Goal: Download file/media

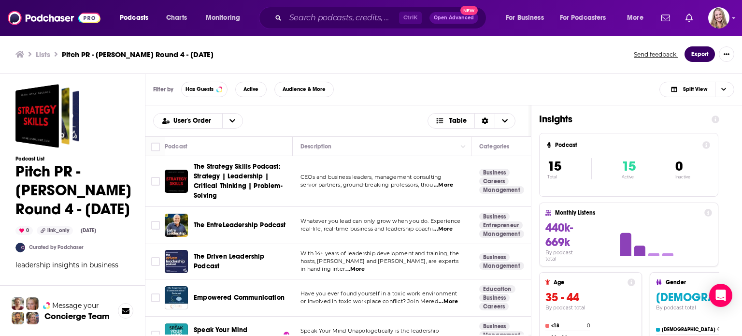
click at [702, 54] on button "Export" at bounding box center [699, 53] width 30 height 15
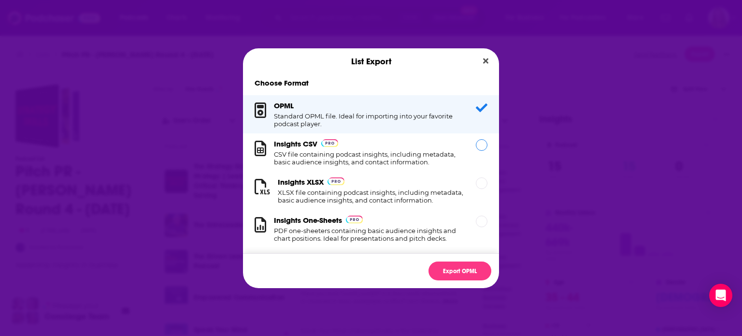
click at [376, 168] on div "Insights CSV CSV file containing podcast insights, including metadata, basic au…" at bounding box center [371, 152] width 256 height 38
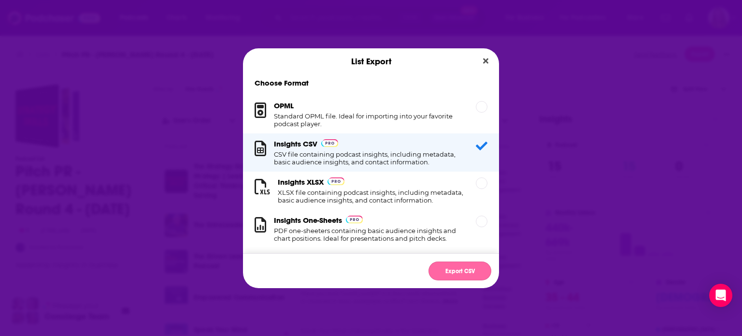
click at [441, 267] on button "Export CSV" at bounding box center [459, 270] width 63 height 19
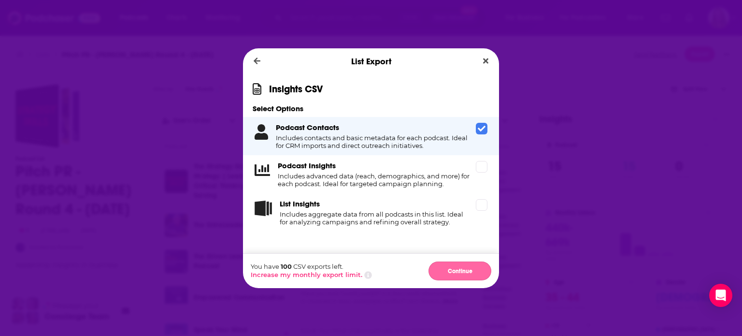
click at [441, 267] on button "Continue" at bounding box center [459, 270] width 63 height 19
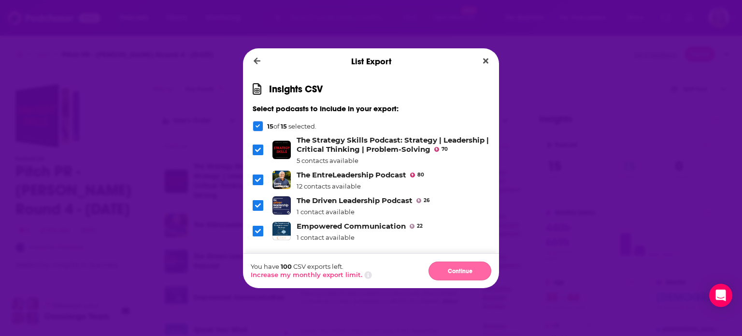
click at [451, 268] on button "Continue" at bounding box center [459, 270] width 63 height 19
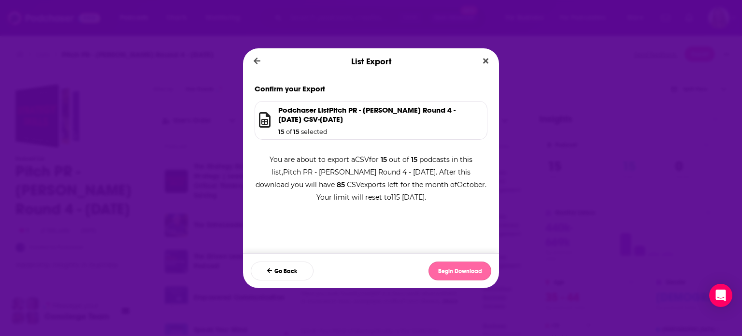
click at [450, 268] on button "Begin Download" at bounding box center [459, 270] width 63 height 19
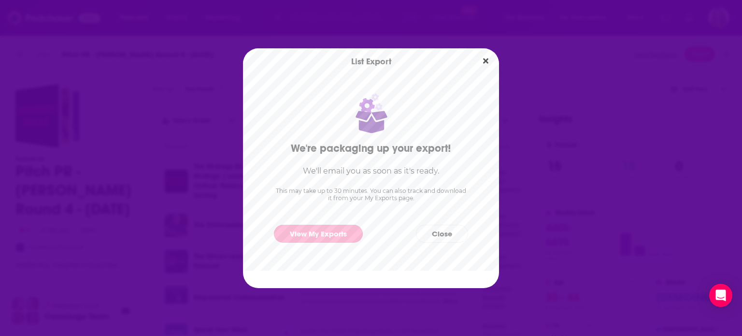
click at [327, 228] on link "View My Exports" at bounding box center [318, 234] width 89 height 18
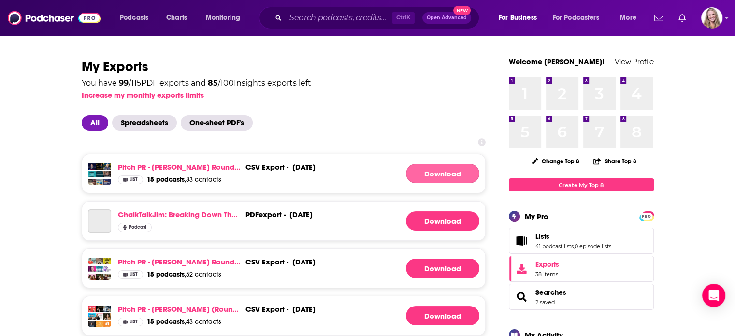
click at [432, 176] on link "Download" at bounding box center [442, 173] width 73 height 19
